Goal: Information Seeking & Learning: Find specific fact

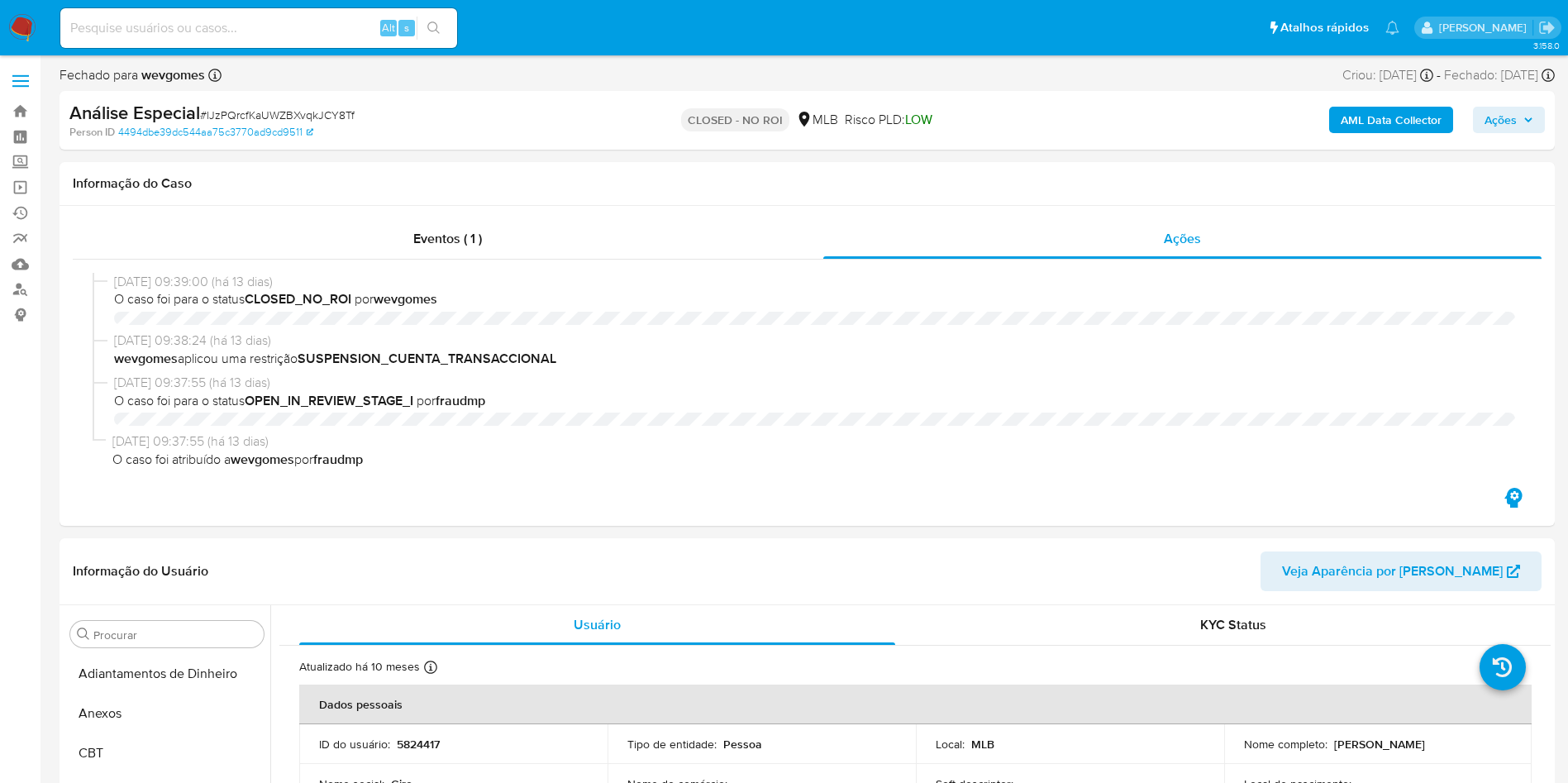
select select "10"
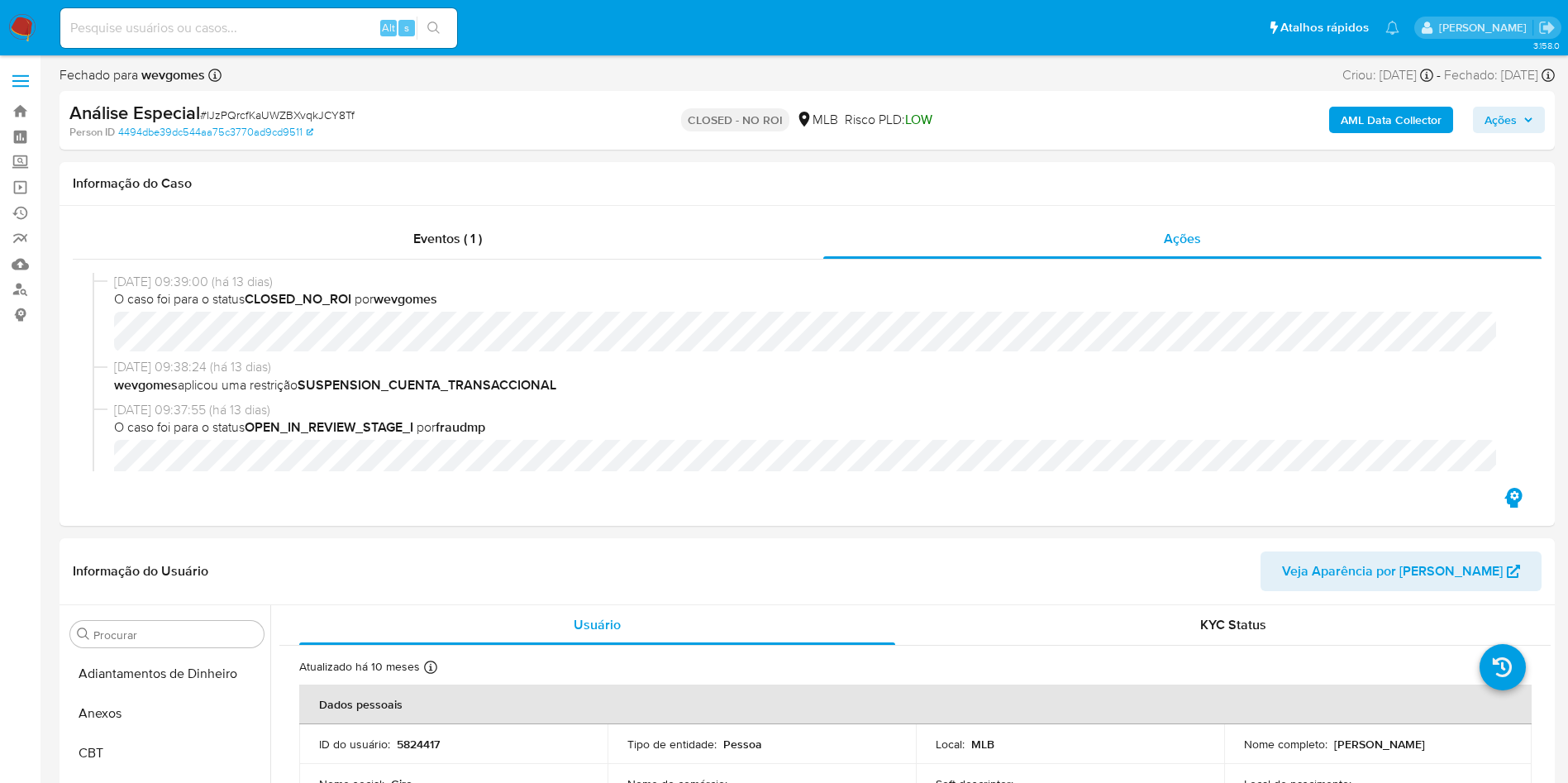
scroll to position [778, 0]
click at [208, 30] on input at bounding box center [258, 28] width 397 height 22
type input "shop_magno"
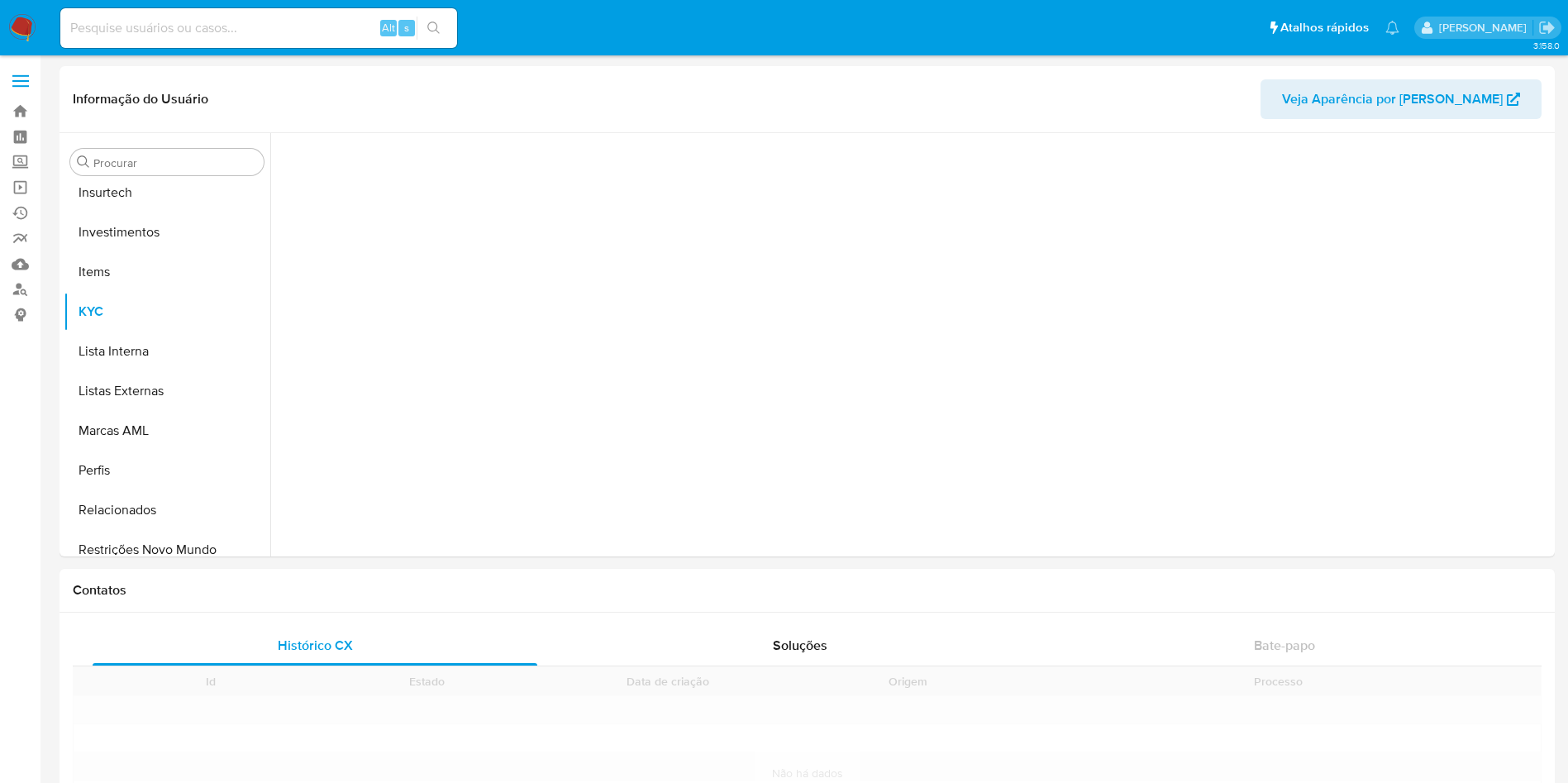
scroll to position [778, 0]
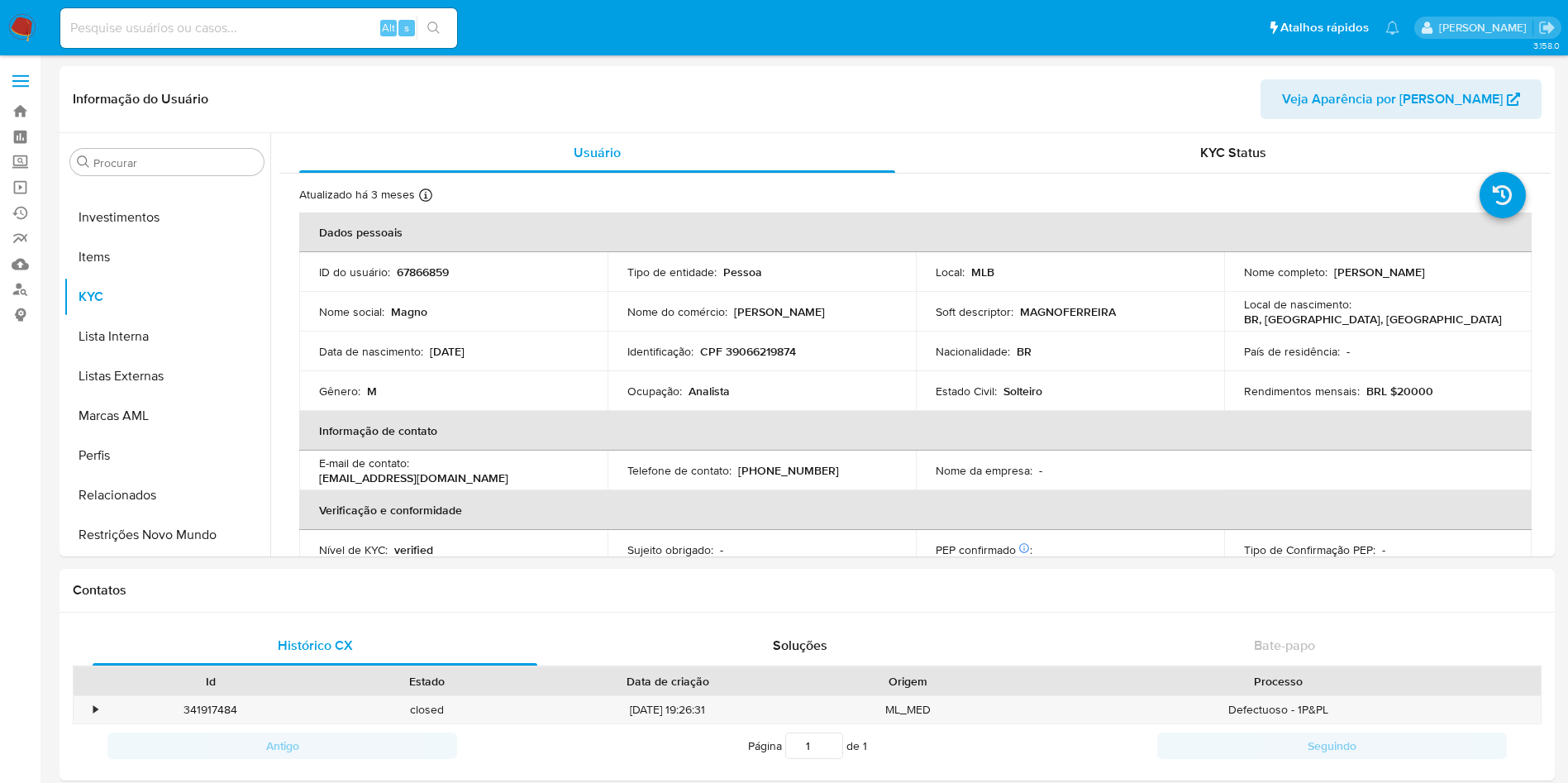
select select "10"
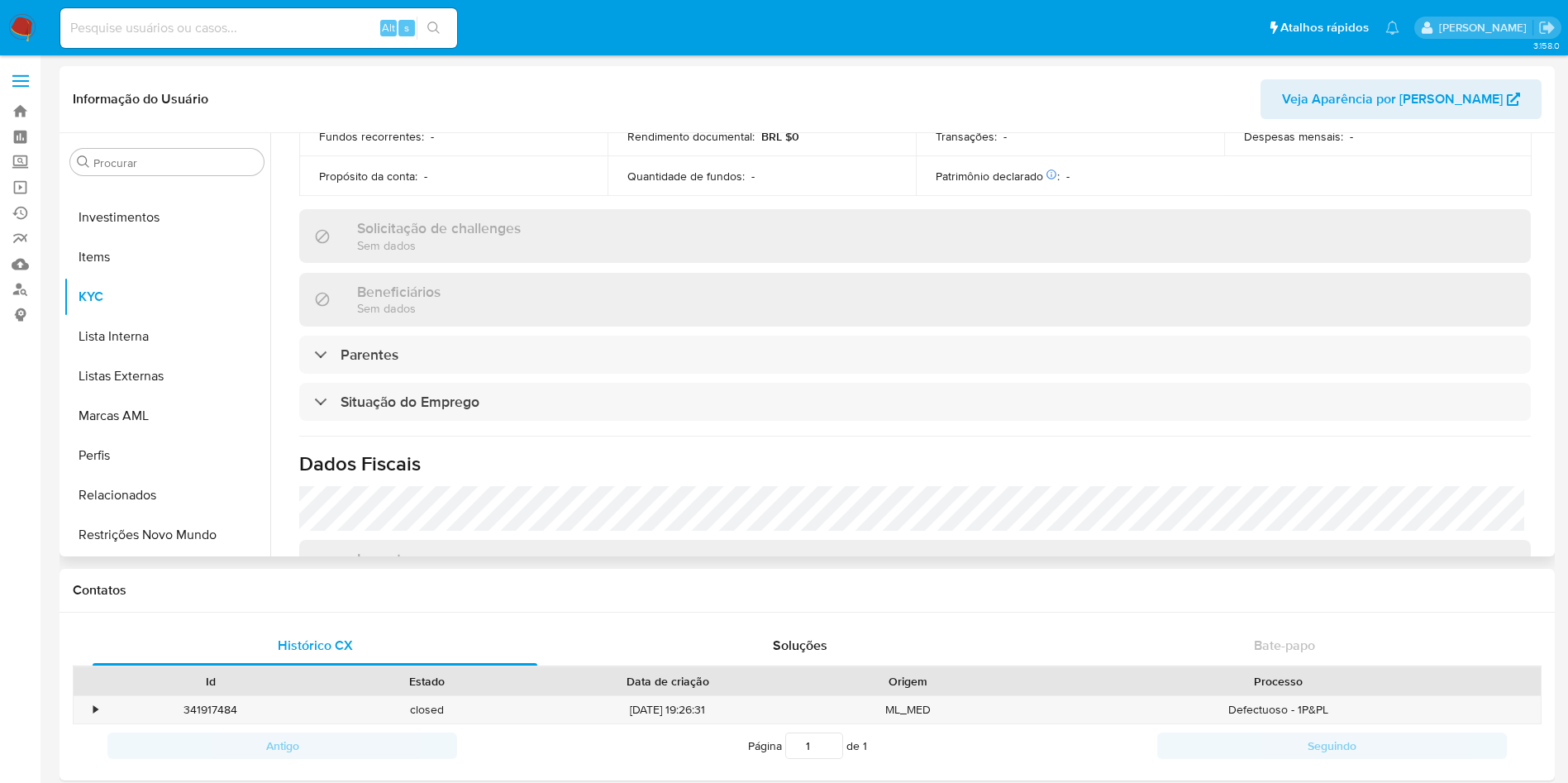
scroll to position [608, 0]
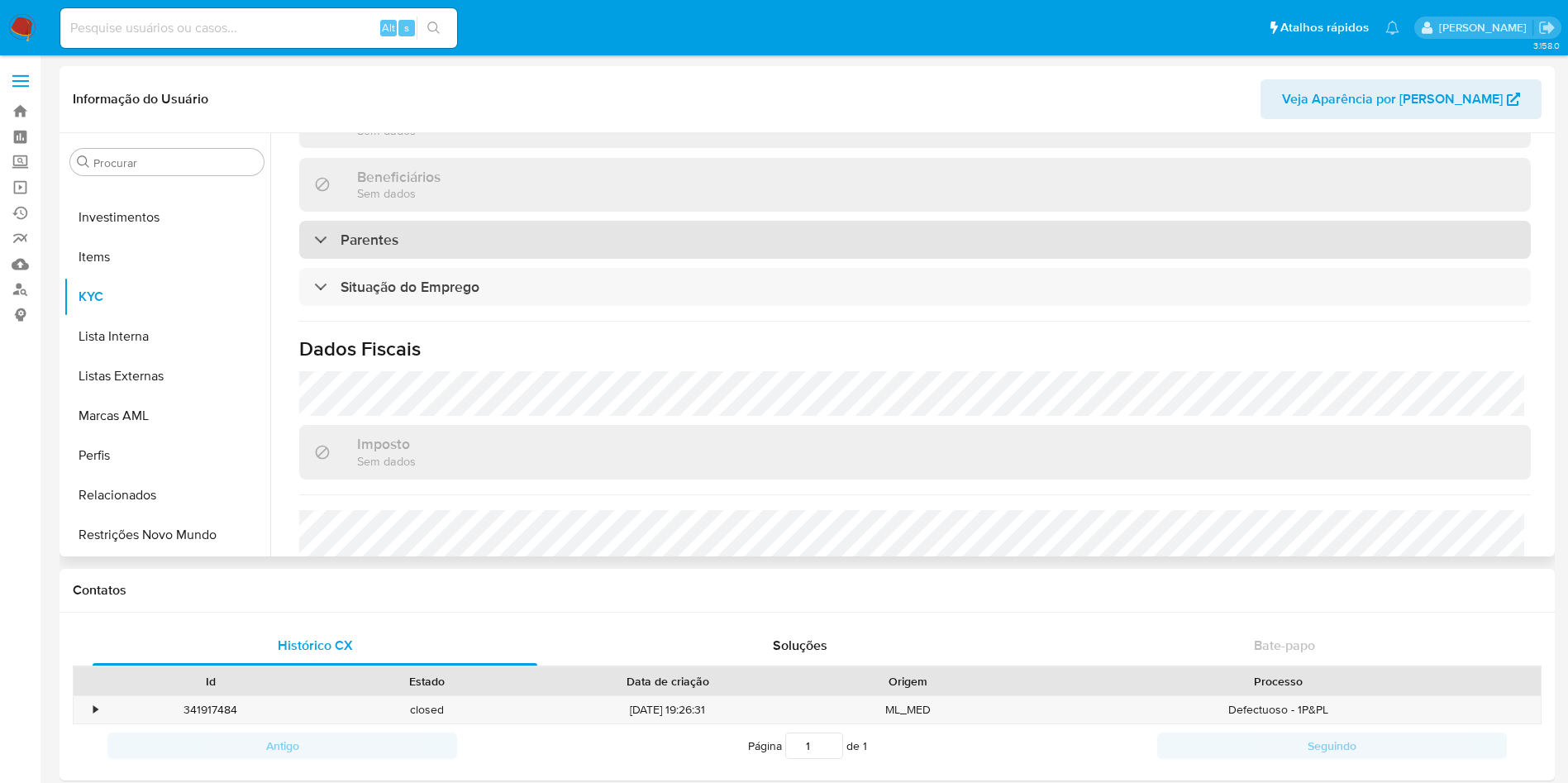
click at [420, 238] on div "Parentes" at bounding box center [914, 240] width 1231 height 38
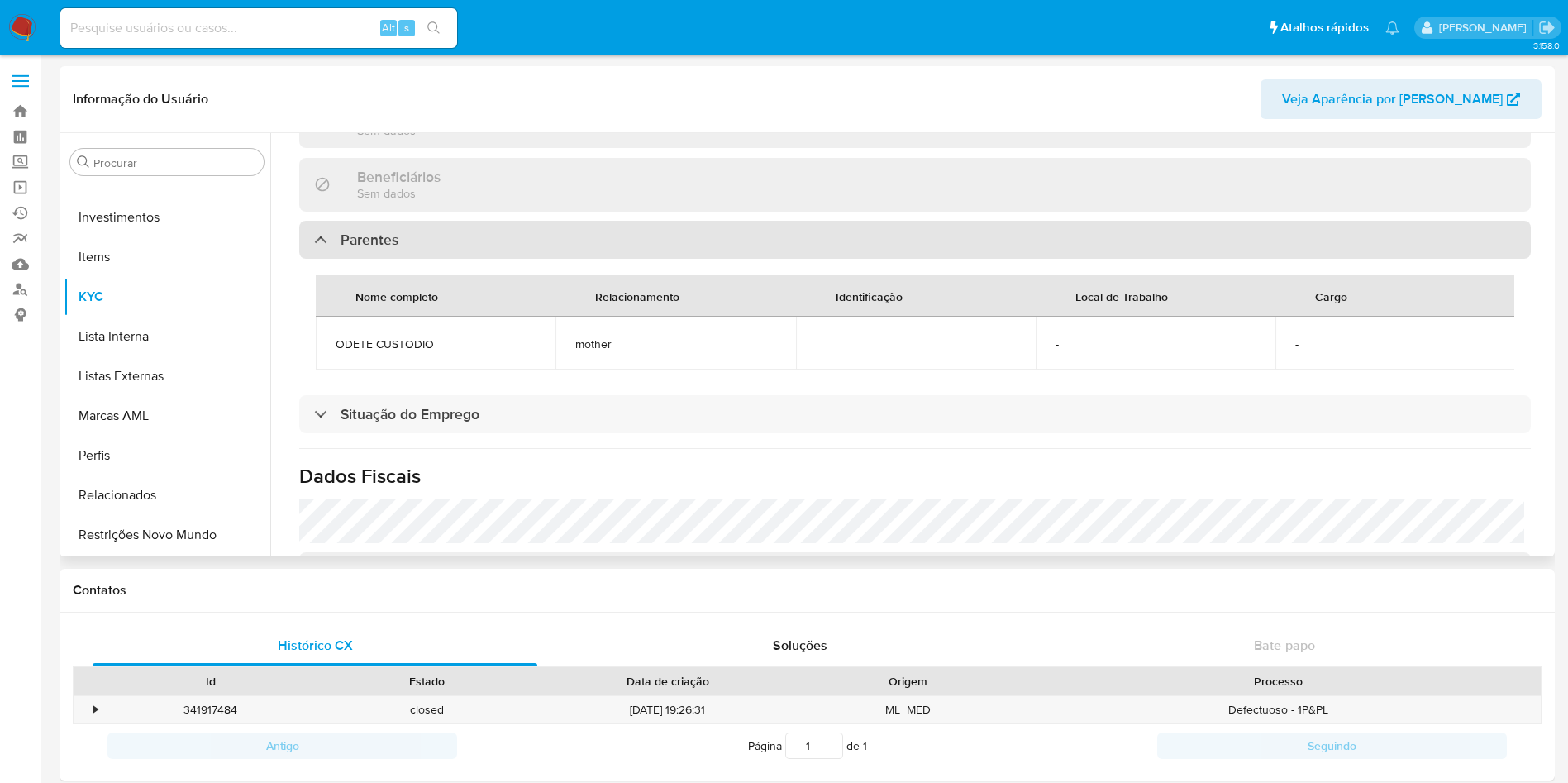
click at [420, 238] on div "Parentes" at bounding box center [914, 240] width 1231 height 38
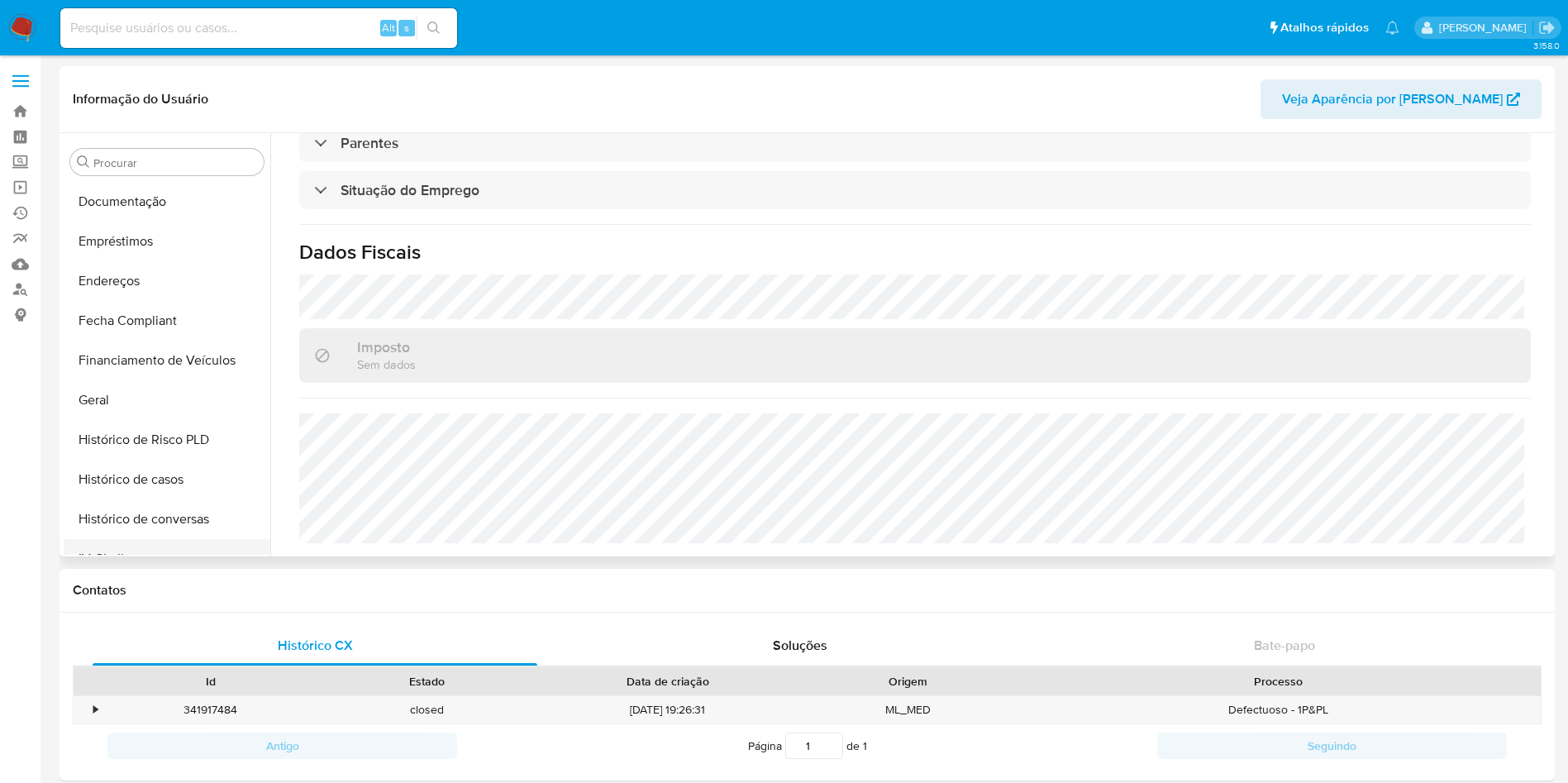
scroll to position [158, 0]
click at [182, 467] on button "Endereços" at bounding box center [160, 480] width 193 height 40
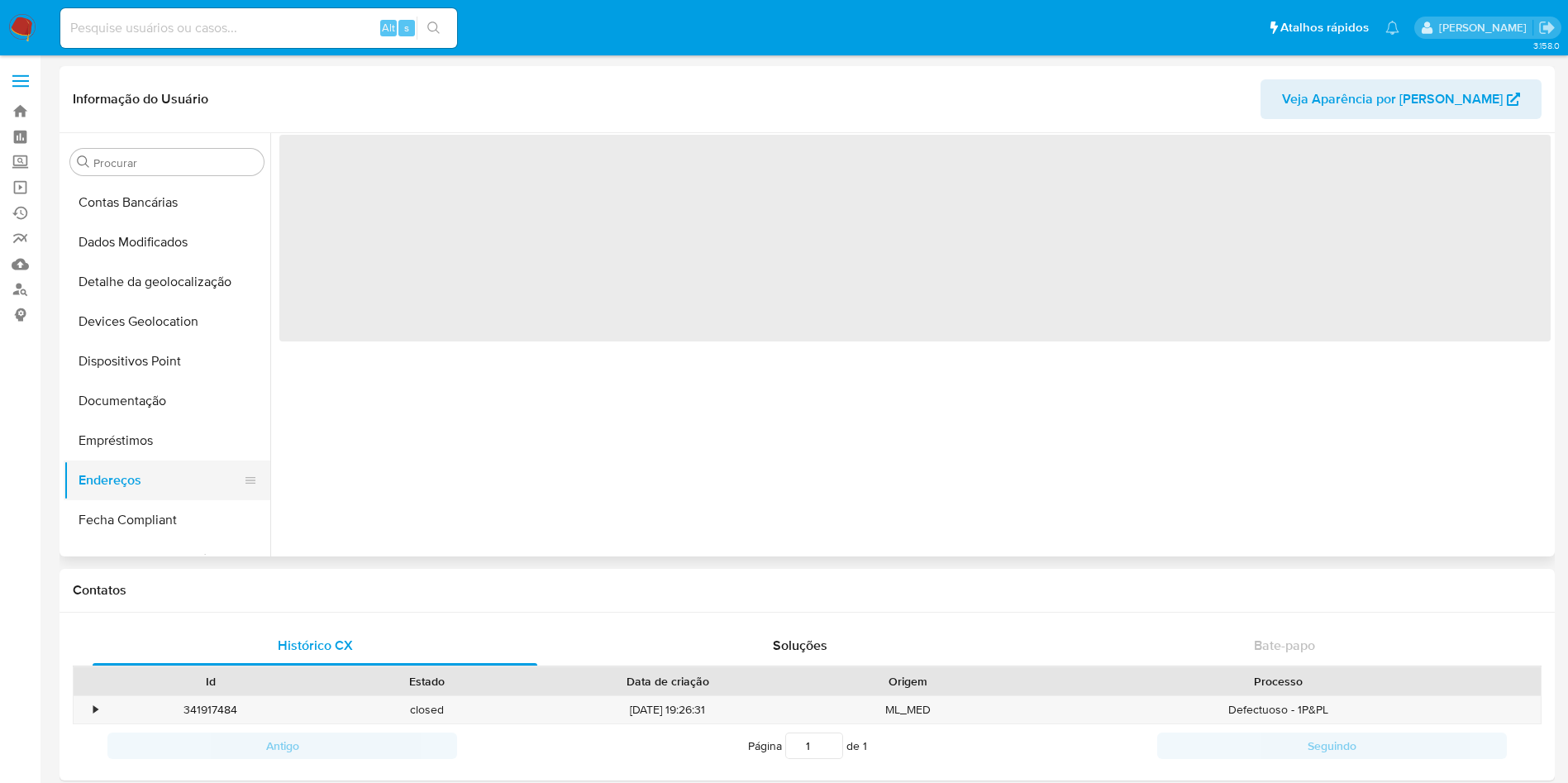
scroll to position [0, 0]
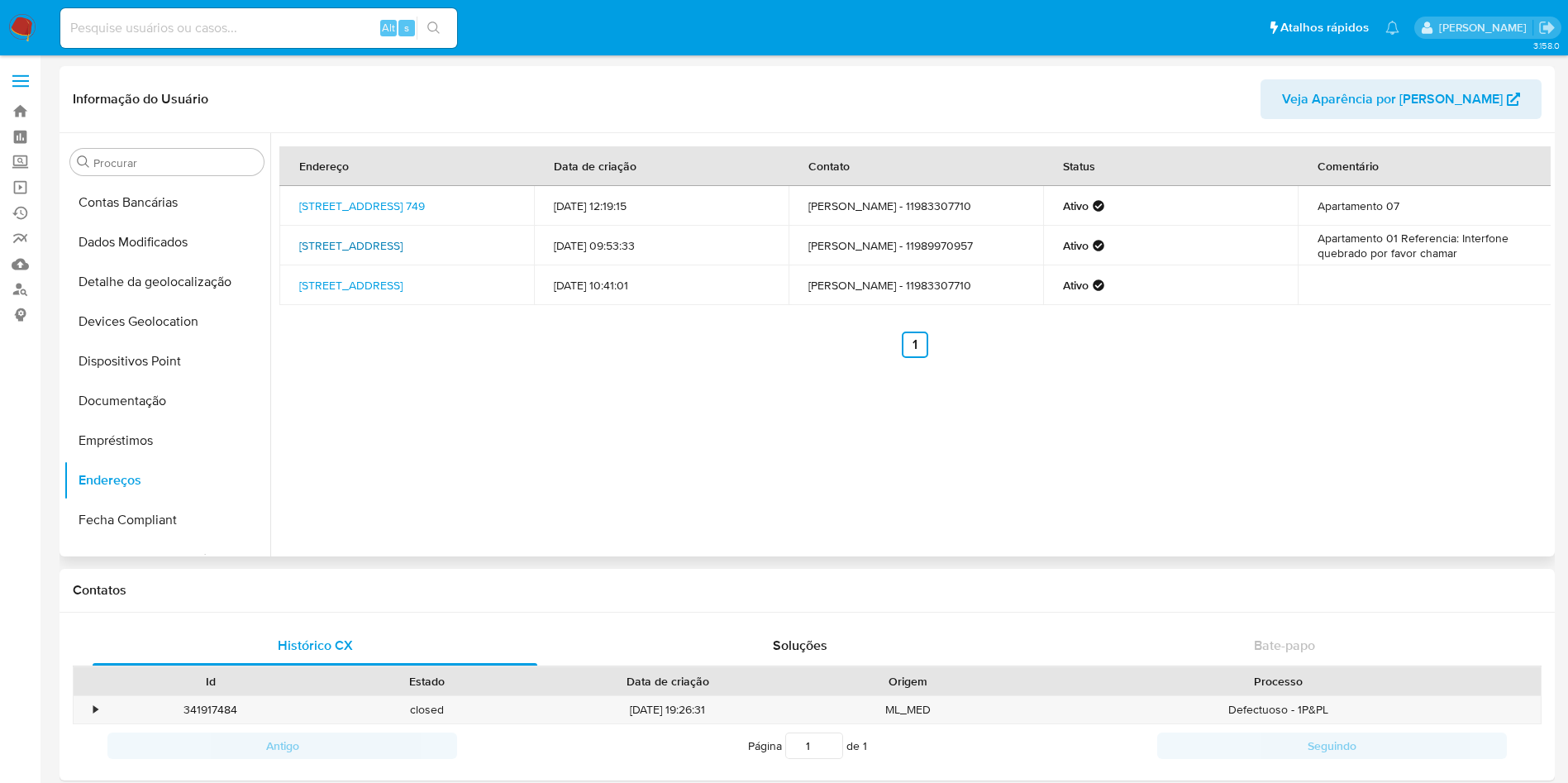
click at [403, 239] on link "[STREET_ADDRESS]" at bounding box center [351, 246] width 103 height 17
click at [422, 211] on link "[STREET_ADDRESS] 749" at bounding box center [362, 206] width 126 height 17
